Goal: Task Accomplishment & Management: Use online tool/utility

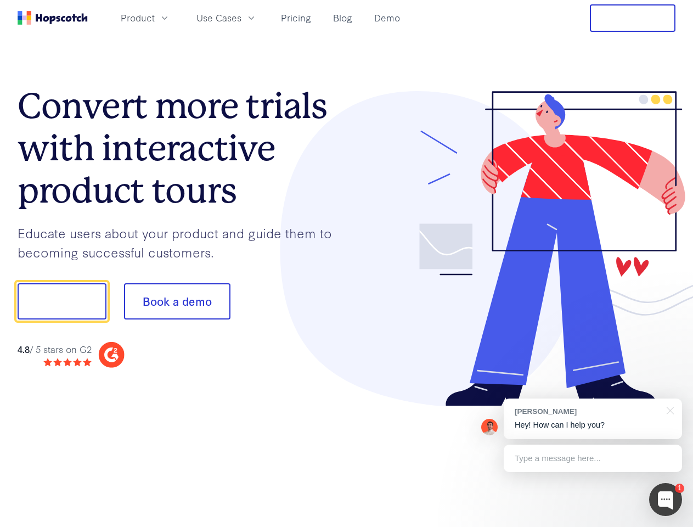
click at [347, 264] on div at bounding box center [511, 249] width 329 height 316
click at [155, 18] on span "Product" at bounding box center [138, 18] width 34 height 14
click at [242, 18] on span "Use Cases" at bounding box center [219, 18] width 45 height 14
click at [633, 18] on button "Free Trial" at bounding box center [633, 17] width 86 height 27
click at [61, 301] on button "Show me!" at bounding box center [62, 301] width 89 height 36
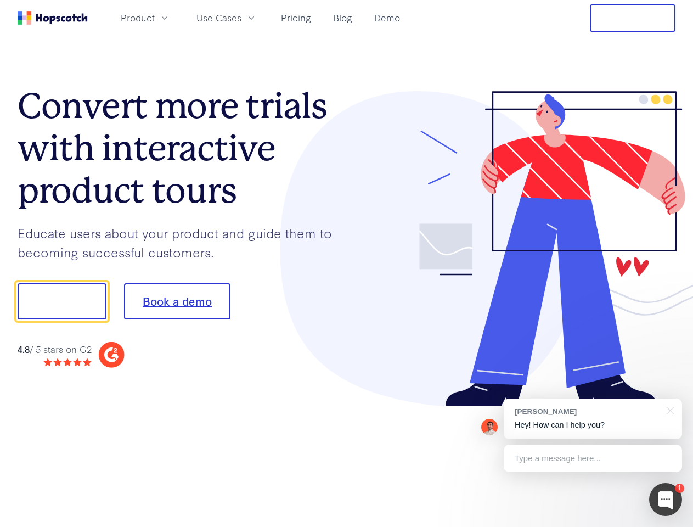
click at [177, 301] on button "Book a demo" at bounding box center [177, 301] width 107 height 36
click at [666, 500] on div at bounding box center [665, 499] width 33 height 33
click at [593, 419] on div "[PERSON_NAME] Hey! How can I help you?" at bounding box center [593, 419] width 178 height 41
click at [669, 410] on div at bounding box center [580, 300] width 206 height 366
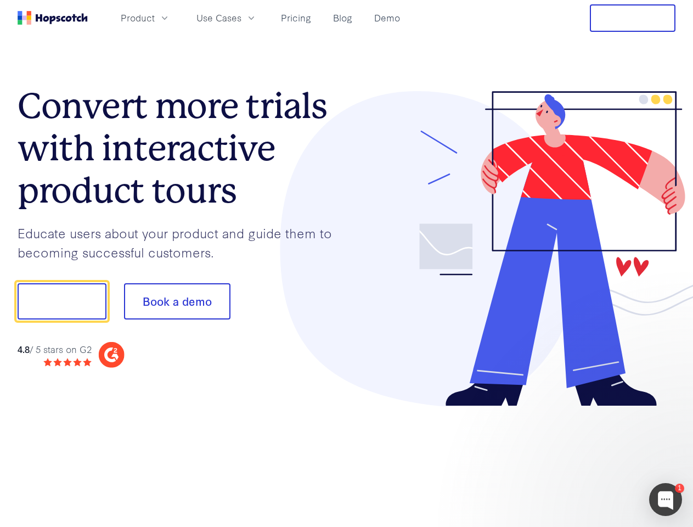
click at [593, 458] on div at bounding box center [580, 373] width 206 height 219
